Goal: Transaction & Acquisition: Purchase product/service

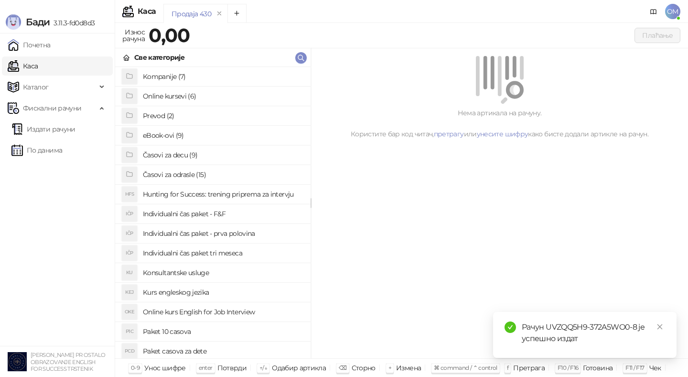
click at [195, 169] on h4 "Časovi za odrasle (15)" at bounding box center [223, 174] width 160 height 15
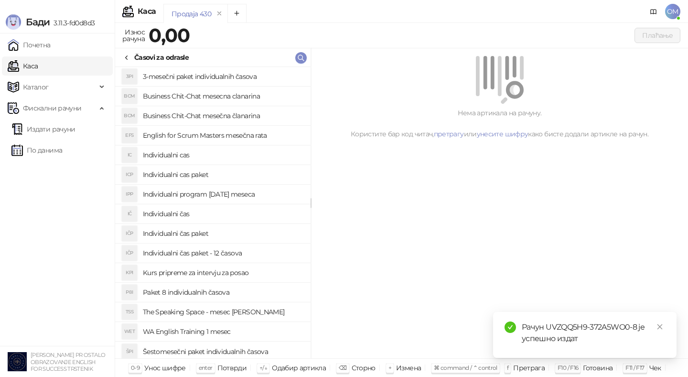
scroll to position [1, 0]
click at [256, 326] on h4 "WA English Training 1 mesec" at bounding box center [223, 329] width 160 height 15
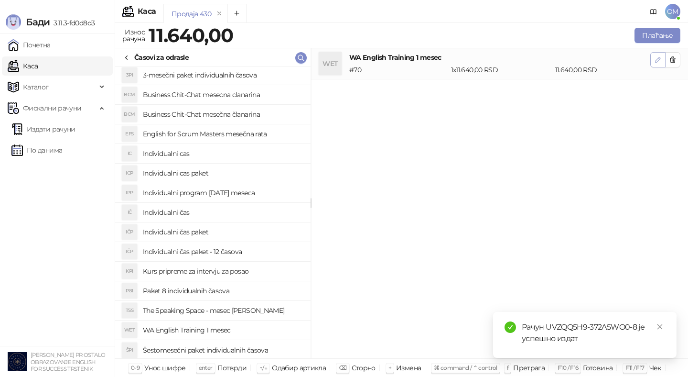
click at [657, 57] on icon "button" at bounding box center [658, 60] width 8 height 8
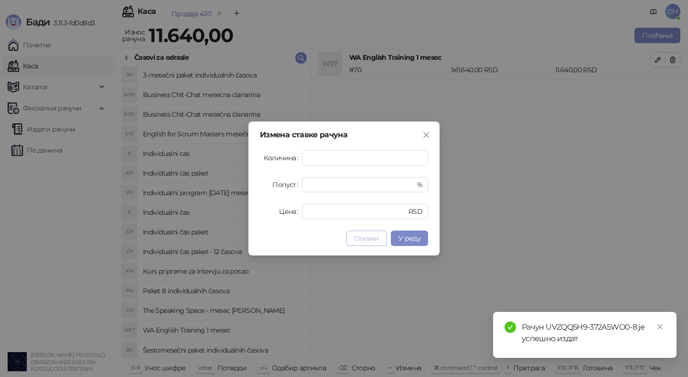
click at [370, 239] on span "Откажи" at bounding box center [366, 238] width 25 height 9
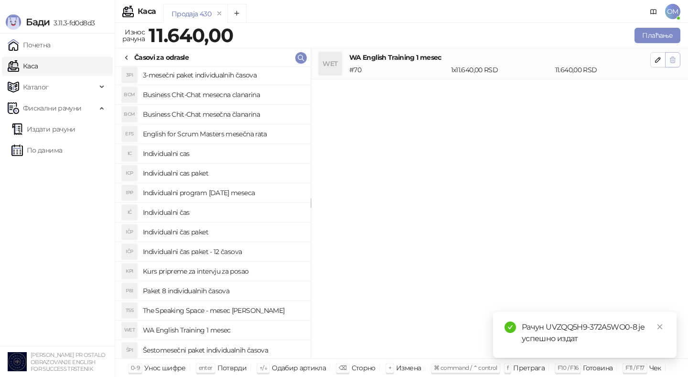
click at [677, 58] on button "button" at bounding box center [672, 59] width 15 height 15
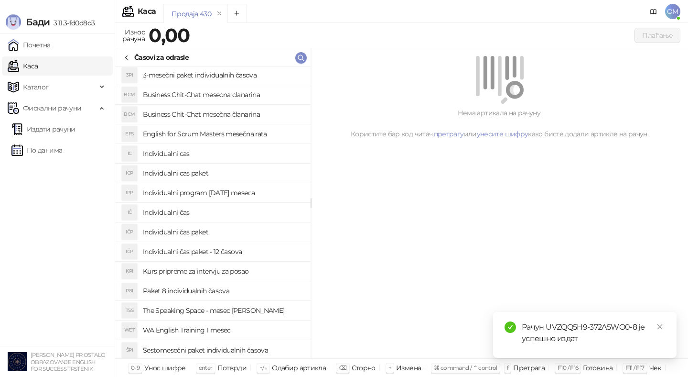
click at [226, 307] on h4 "The Speaking Space - mesec [PERSON_NAME]" at bounding box center [223, 310] width 160 height 15
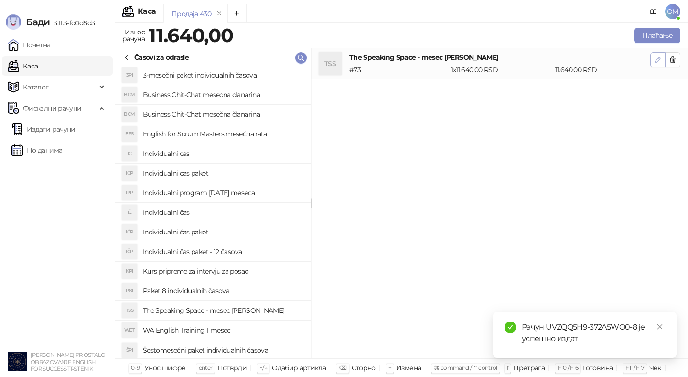
click at [659, 57] on icon "button" at bounding box center [658, 59] width 5 height 5
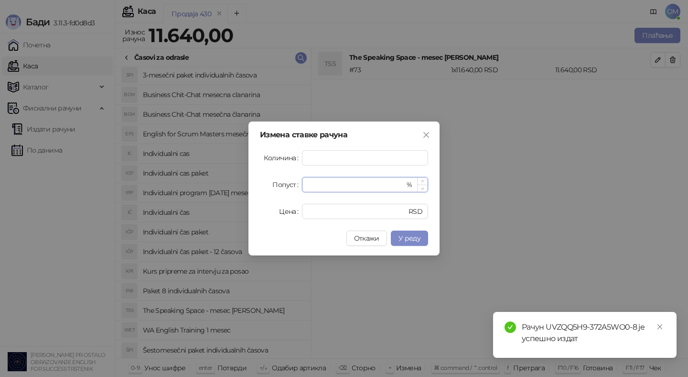
click at [319, 185] on input "*" at bounding box center [356, 184] width 97 height 14
type input "**"
click at [420, 238] on span "У реду" at bounding box center [410, 238] width 22 height 9
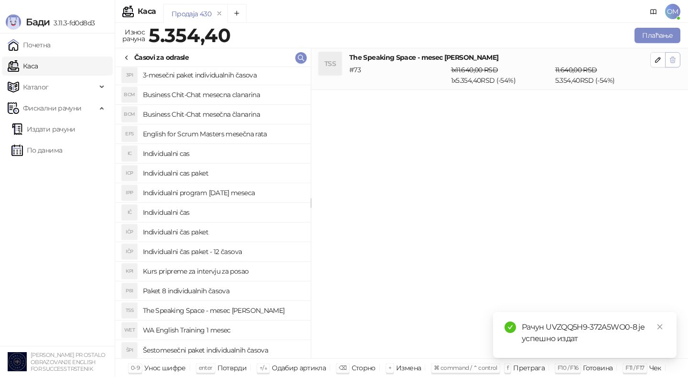
click at [674, 61] on icon "button" at bounding box center [673, 60] width 8 height 8
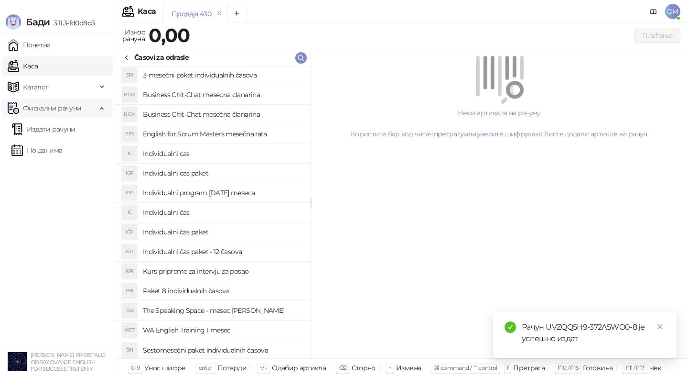
click at [48, 110] on span "Фискални рачуни" at bounding box center [52, 107] width 58 height 19
click at [71, 109] on span "Фискални рачуни" at bounding box center [52, 107] width 58 height 19
click at [65, 88] on span "Каталог" at bounding box center [52, 86] width 89 height 19
click at [54, 156] on link "Артикли" at bounding box center [33, 150] width 44 height 19
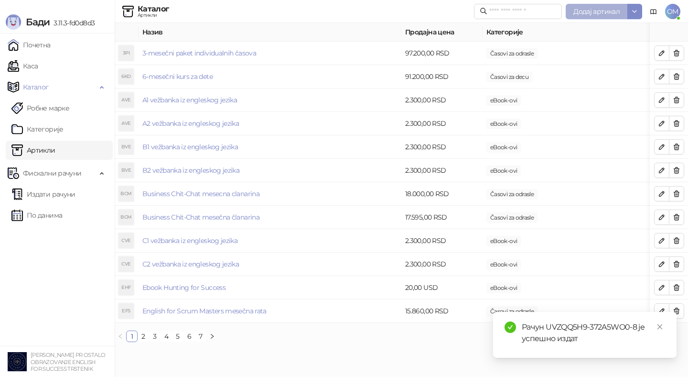
click at [588, 9] on span "Додај артикал" at bounding box center [597, 11] width 46 height 9
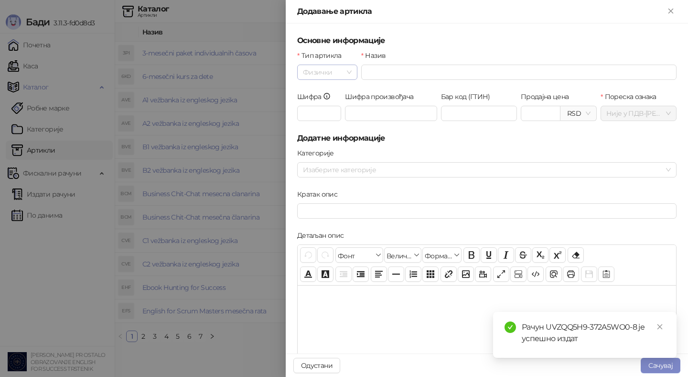
click at [319, 72] on span "Физички" at bounding box center [327, 72] width 49 height 14
click at [321, 122] on div "Услуга" at bounding box center [326, 122] width 43 height 11
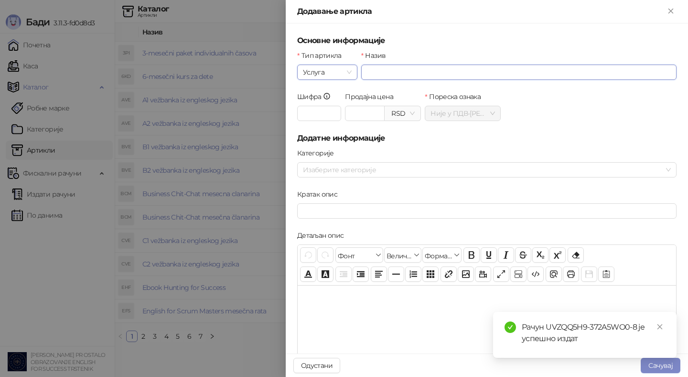
click at [372, 76] on input "Назив" at bounding box center [518, 72] width 315 height 15
type input "**********"
click at [371, 110] on input "Продајна цена" at bounding box center [365, 113] width 39 height 14
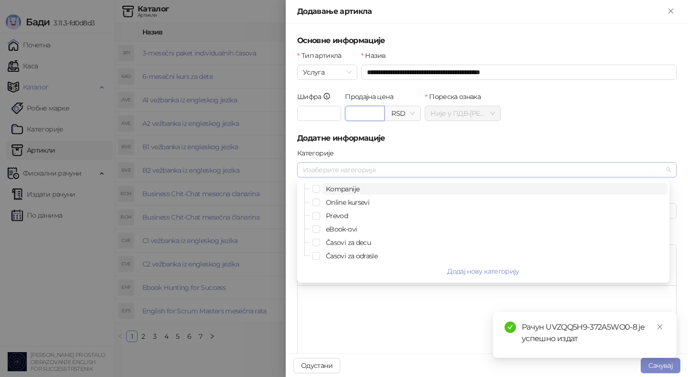
click at [359, 173] on div at bounding box center [482, 169] width 366 height 13
type input "*******"
click at [356, 256] on span "Časovi za odrasle" at bounding box center [352, 255] width 52 height 9
click at [359, 305] on div at bounding box center [487, 333] width 379 height 96
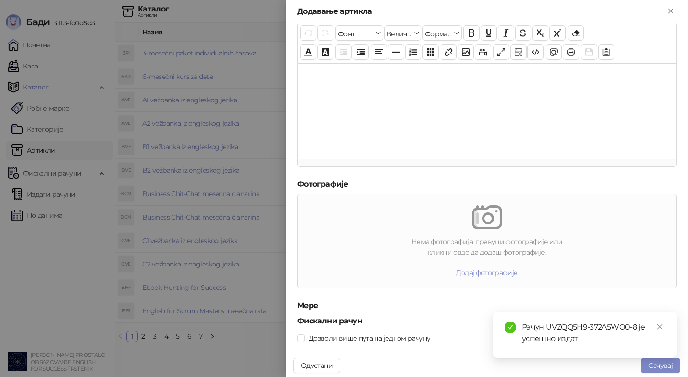
scroll to position [237, 0]
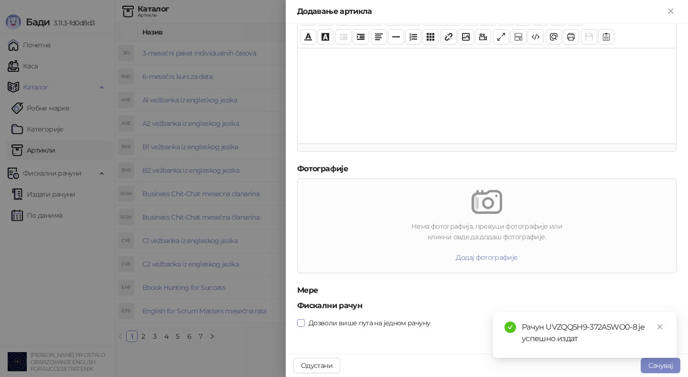
click at [424, 321] on span "Дозволи више пута на једном рачуну" at bounding box center [369, 322] width 129 height 11
click at [663, 368] on button "Сачувај" at bounding box center [661, 365] width 40 height 15
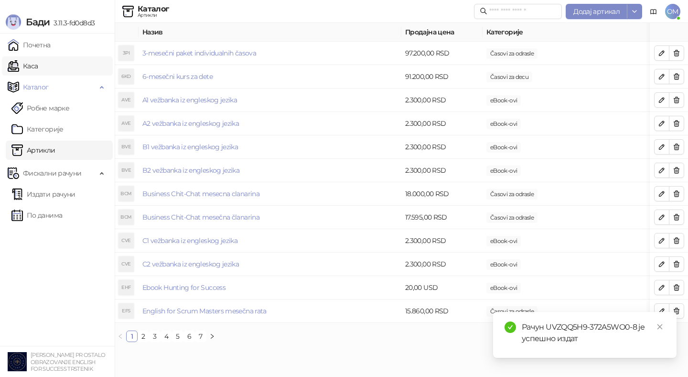
click at [37, 65] on link "Каса" at bounding box center [23, 65] width 30 height 19
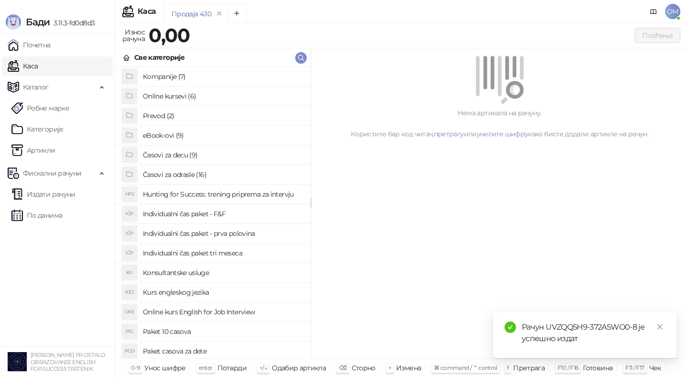
click at [194, 178] on h4 "Časovi za odrasle (16)" at bounding box center [223, 174] width 160 height 15
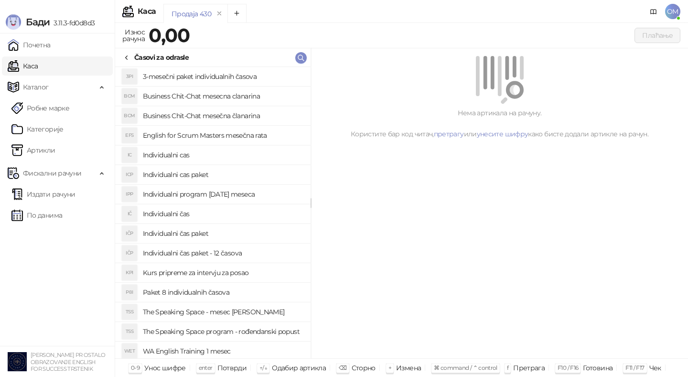
scroll to position [22, 0]
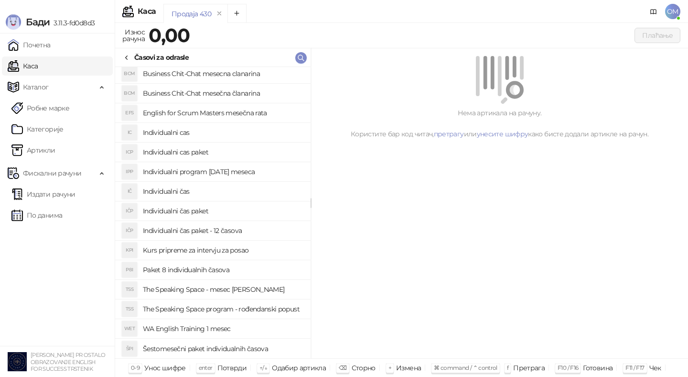
click at [255, 310] on h4 "The Speaking Space program - rođendanski popust" at bounding box center [223, 308] width 160 height 15
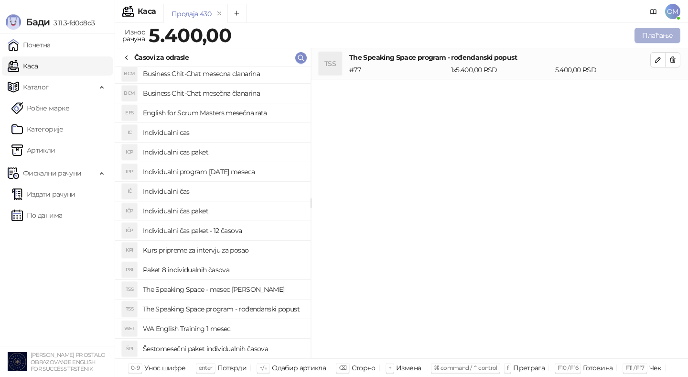
click at [644, 38] on button "Плаћање" at bounding box center [658, 35] width 46 height 15
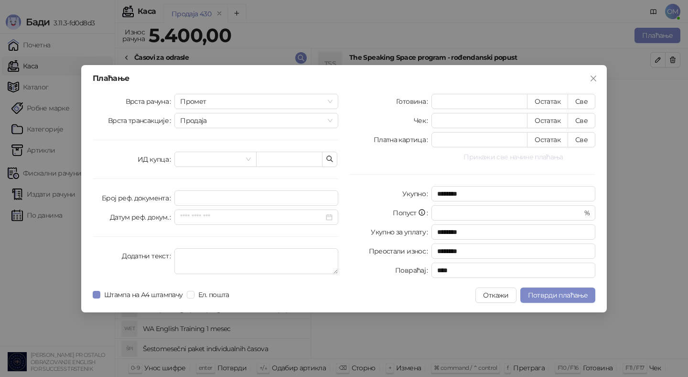
click at [501, 157] on button "Прикажи све начине плаћања" at bounding box center [514, 156] width 164 height 11
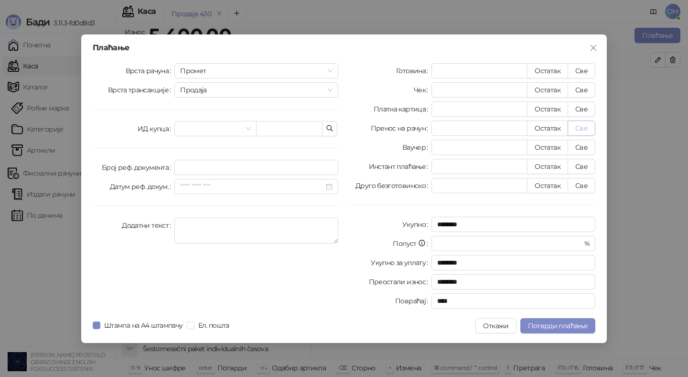
click at [582, 128] on button "Све" at bounding box center [582, 127] width 28 height 15
type input "****"
click at [537, 322] on span "Потврди плаћање" at bounding box center [558, 325] width 60 height 9
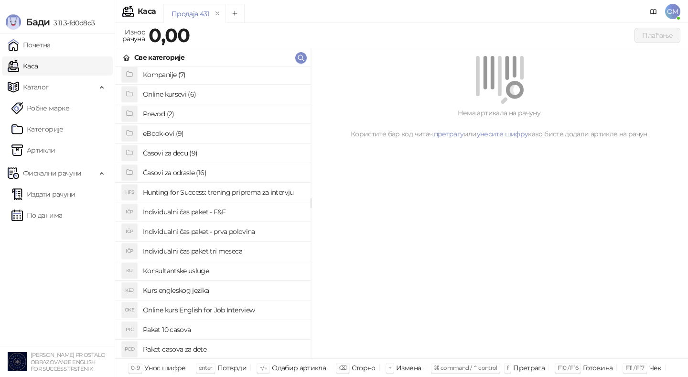
scroll to position [0, 0]
click at [243, 143] on li "eBook-ovi (9)" at bounding box center [212, 136] width 195 height 20
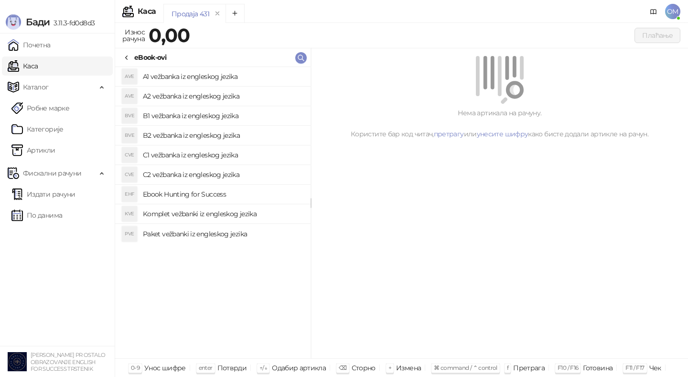
click at [209, 234] on h4 "Paket vežbanki iz engleskog jezika" at bounding box center [223, 233] width 160 height 15
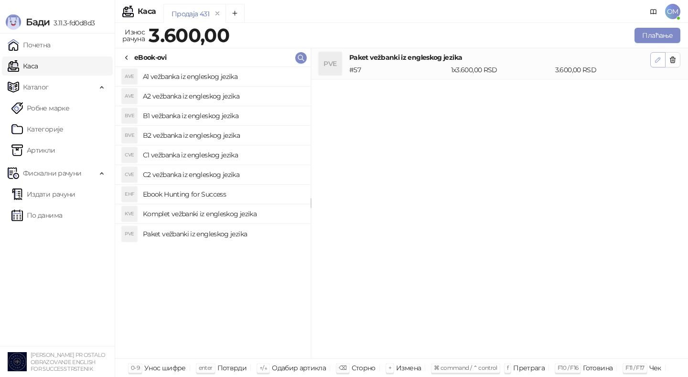
click at [657, 58] on icon "button" at bounding box center [658, 60] width 8 height 8
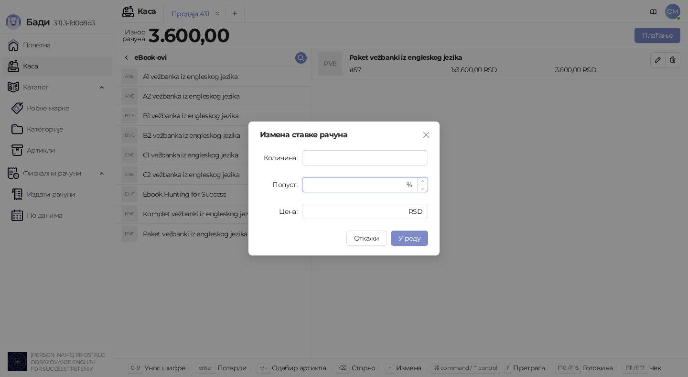
click at [348, 186] on input "*" at bounding box center [356, 184] width 97 height 14
type input "**"
click at [418, 231] on button "У реду" at bounding box center [409, 237] width 37 height 15
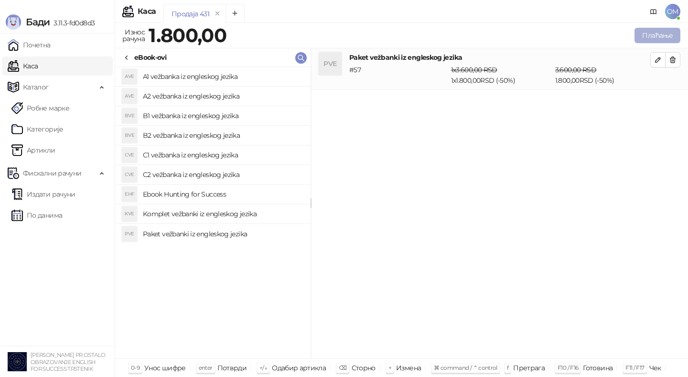
click at [652, 34] on button "Плаћање" at bounding box center [658, 35] width 46 height 15
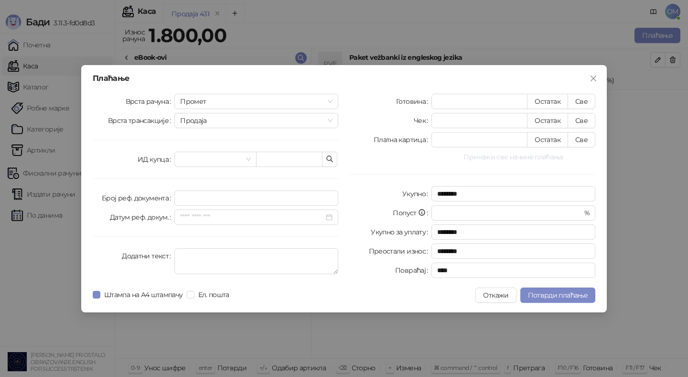
click at [538, 157] on button "Прикажи све начине плаћања" at bounding box center [514, 156] width 164 height 11
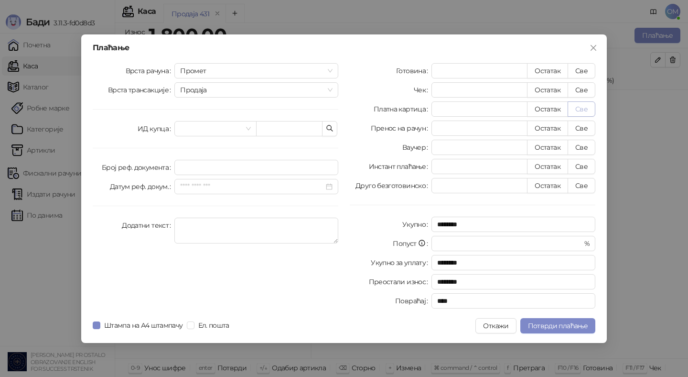
click at [583, 103] on button "Све" at bounding box center [582, 108] width 28 height 15
type input "****"
click at [547, 330] on button "Потврди плаћање" at bounding box center [558, 325] width 75 height 15
